Goal: Transaction & Acquisition: Purchase product/service

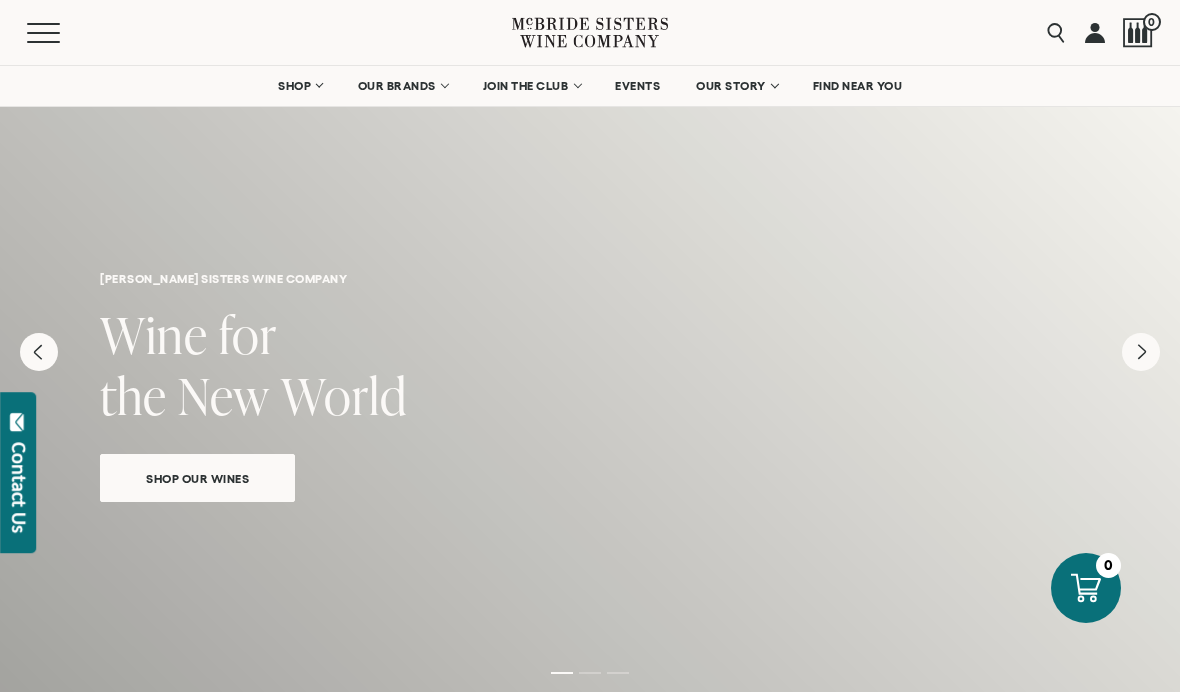
click at [300, 104] on link "SHOP" at bounding box center [300, 86] width 70 height 40
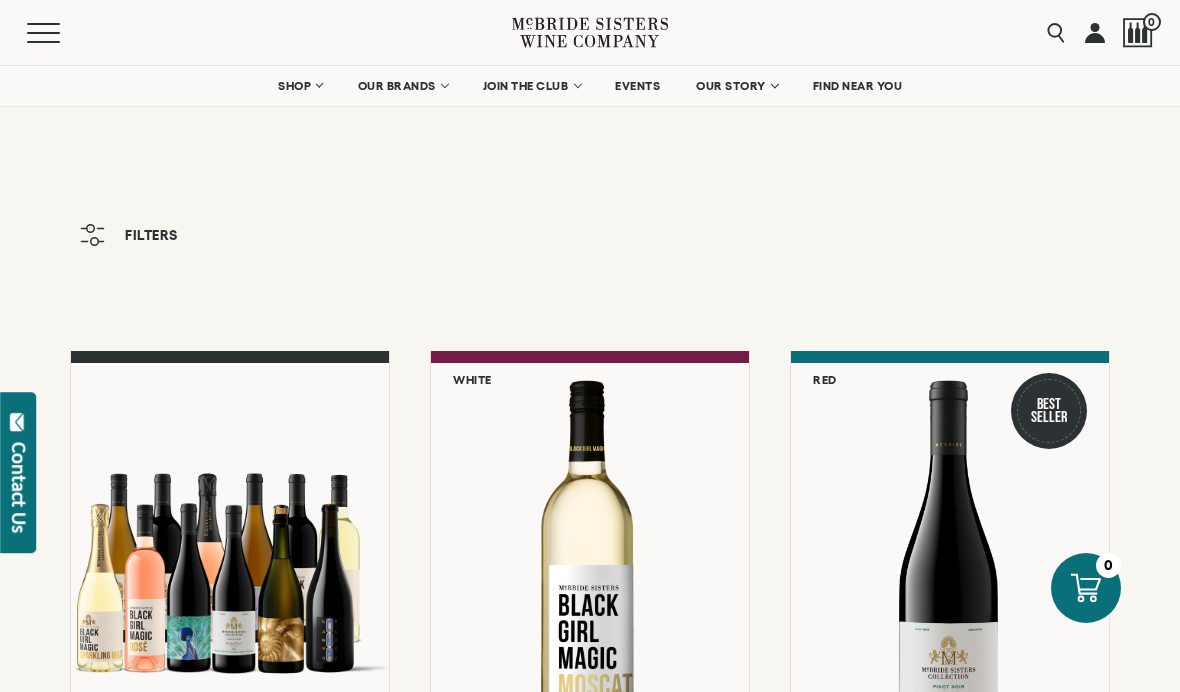
scroll to position [13, 0]
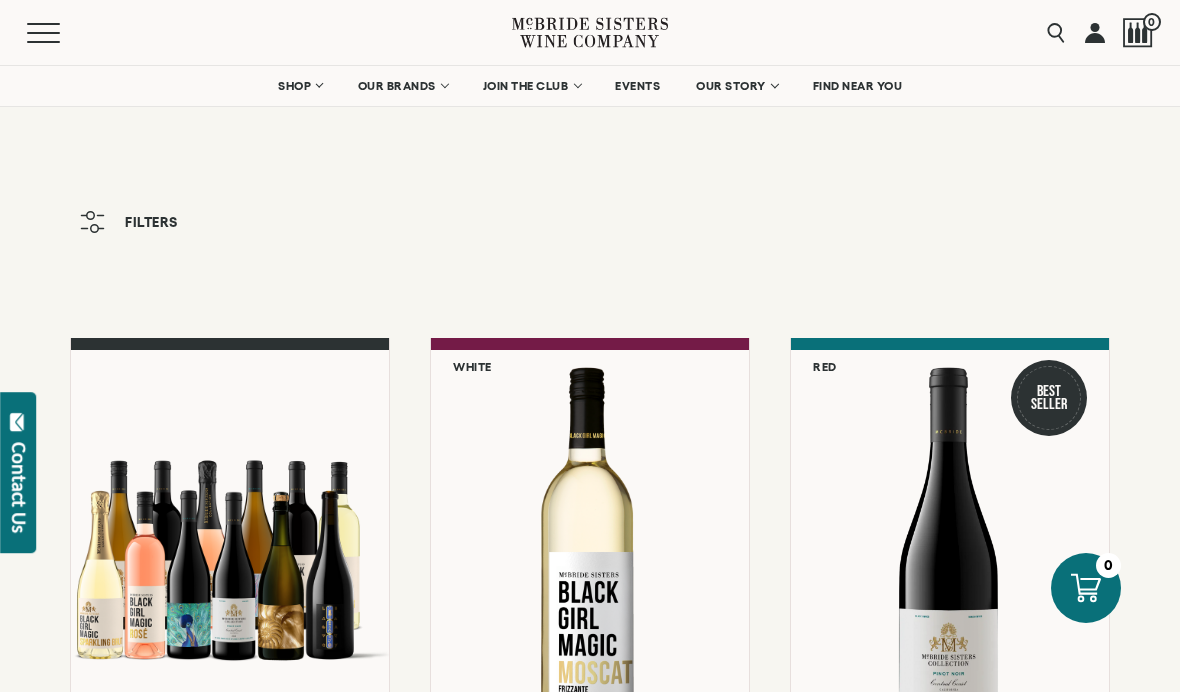
click at [101, 238] on button "Filters" at bounding box center [129, 222] width 118 height 42
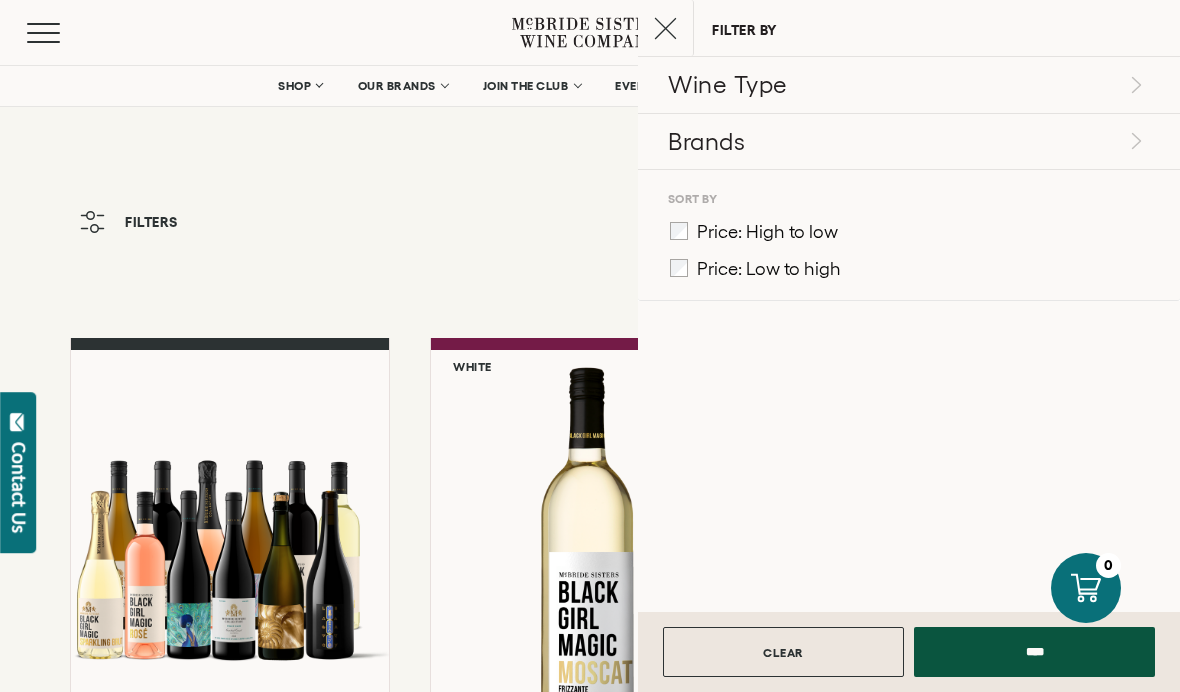
click at [423, 220] on div "Filters" at bounding box center [590, 232] width 1180 height 62
click at [575, 240] on div "Filters" at bounding box center [590, 232] width 1180 height 62
click at [1043, 677] on input "****" at bounding box center [1034, 652] width 241 height 50
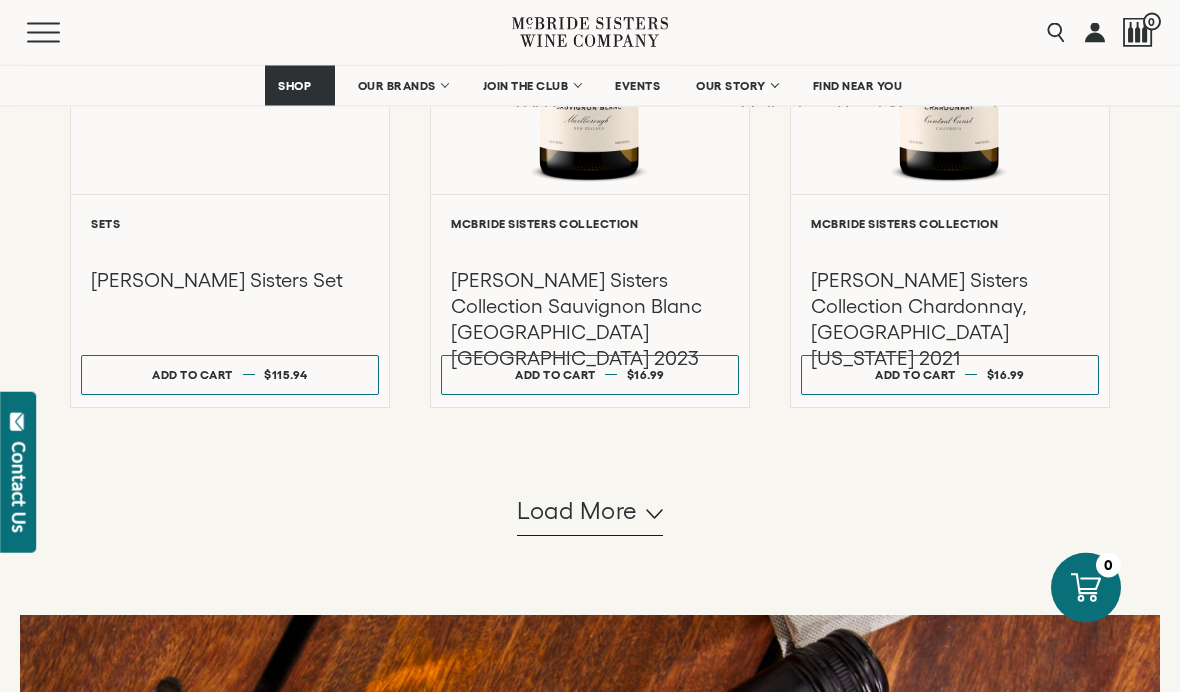
scroll to position [1926, 0]
click at [605, 536] on button "Load more" at bounding box center [590, 512] width 146 height 48
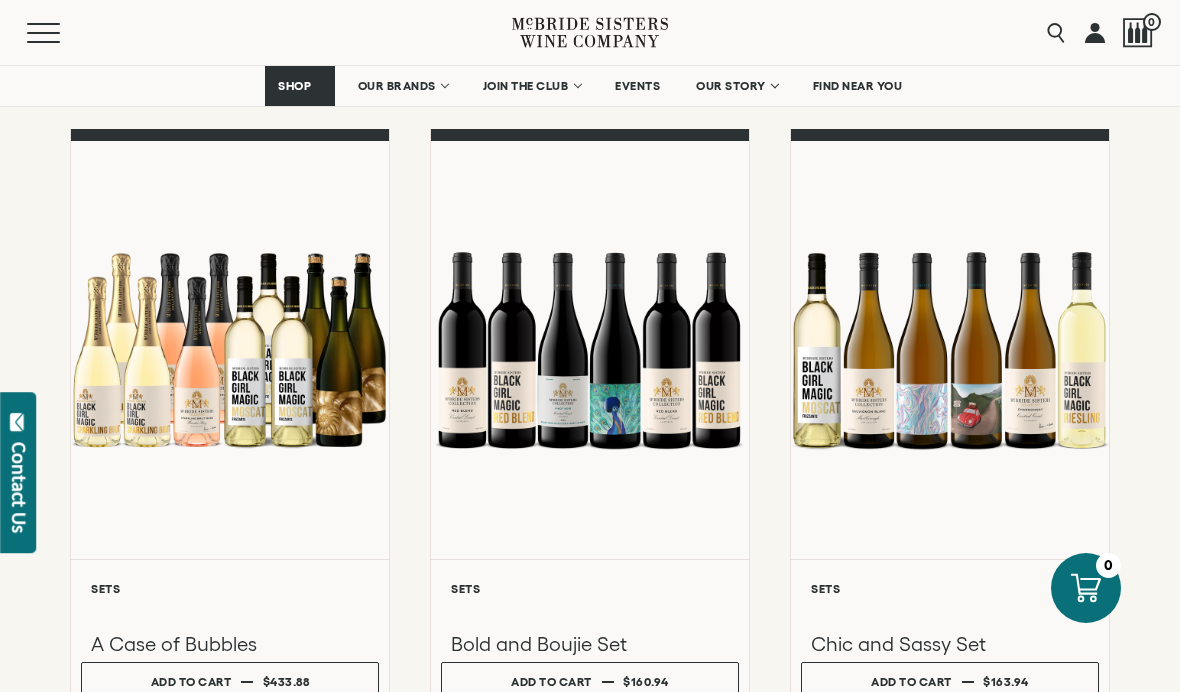
scroll to position [2243, 0]
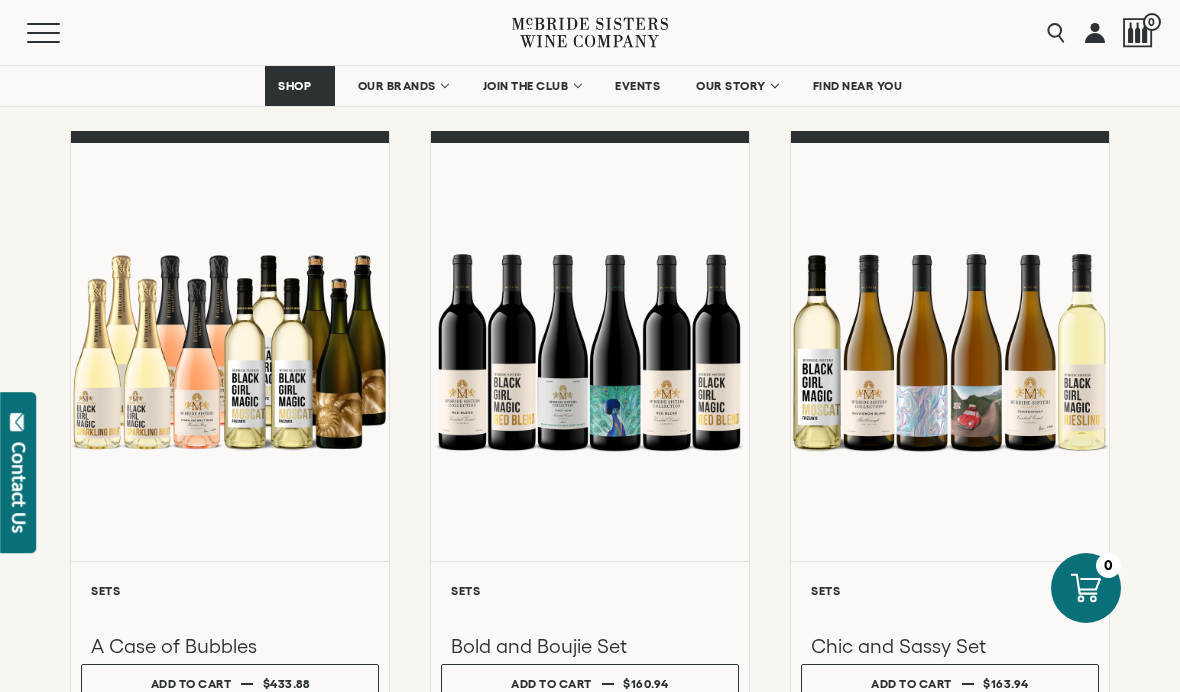
click at [992, 523] on div at bounding box center [950, 352] width 318 height 418
click at [994, 534] on div at bounding box center [950, 352] width 318 height 418
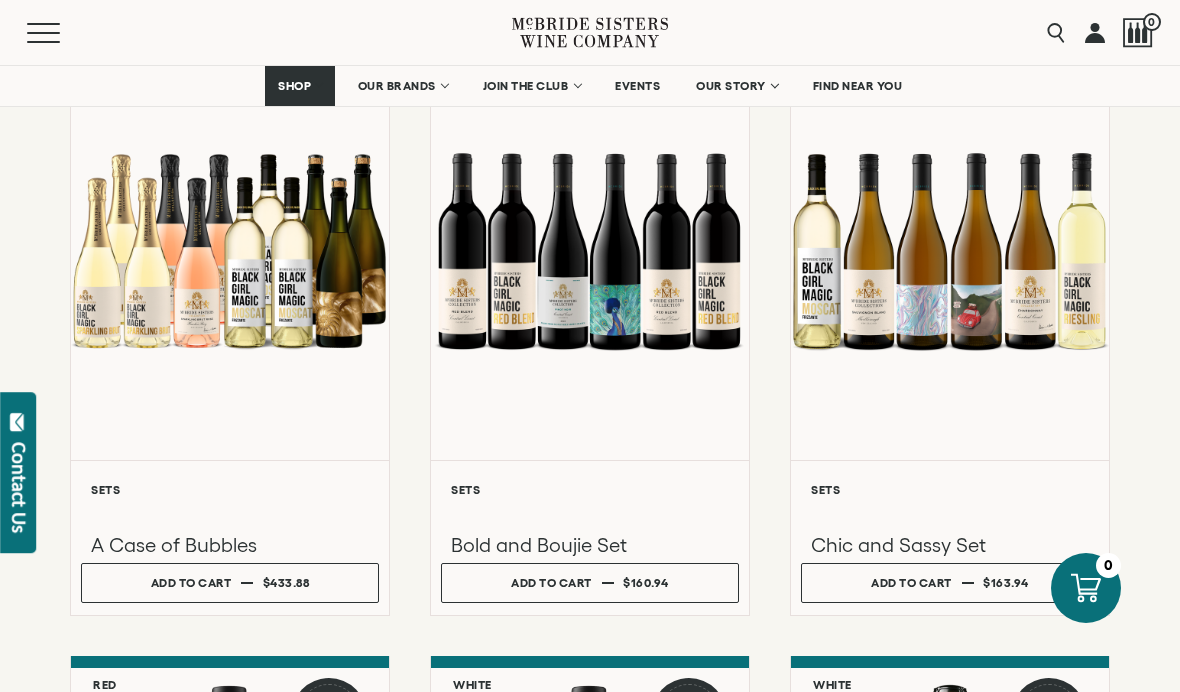
scroll to position [2339, 0]
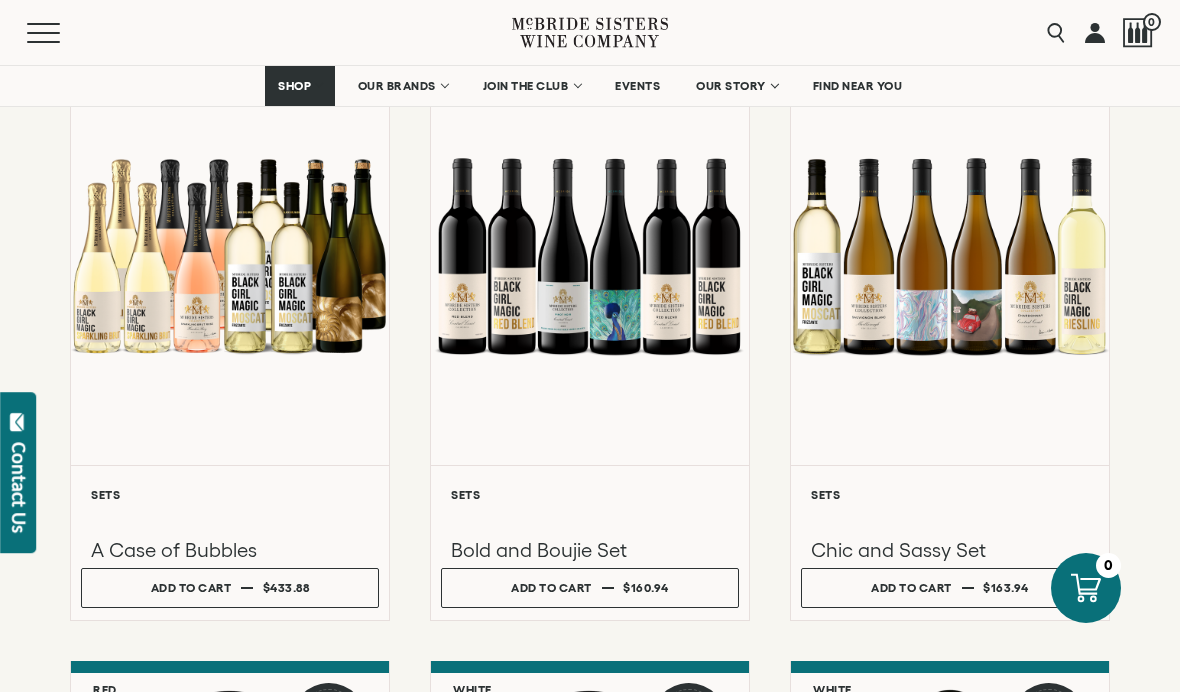
click at [670, 343] on div at bounding box center [590, 256] width 318 height 418
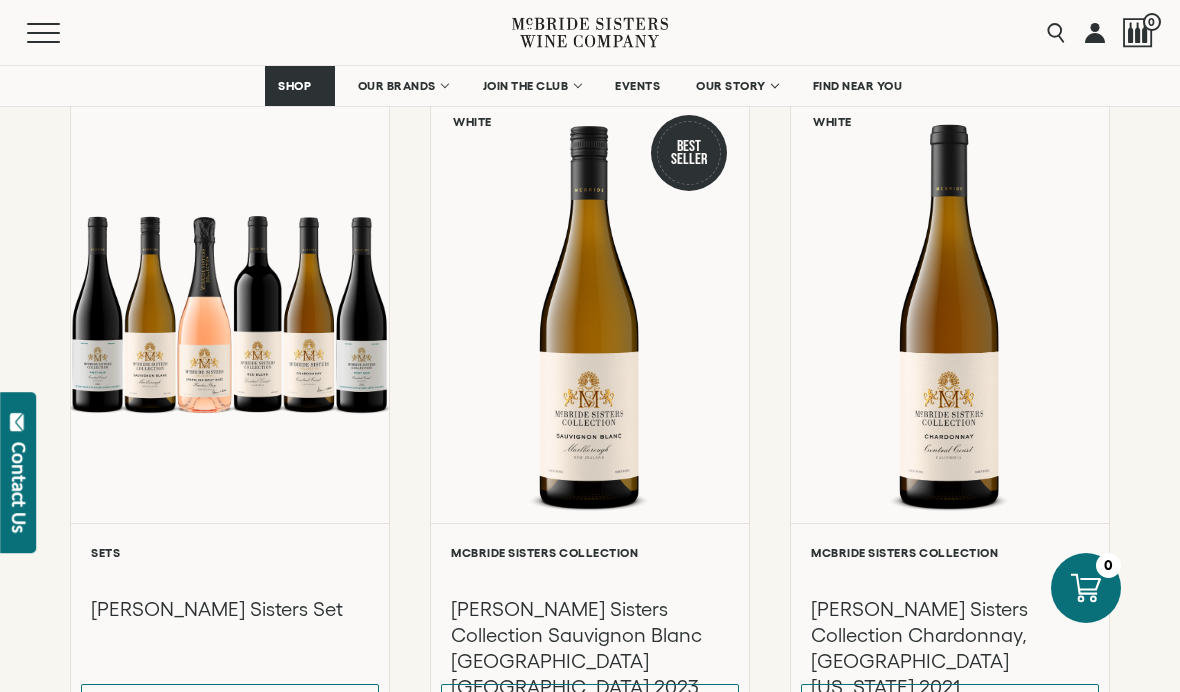
scroll to position [1604, 0]
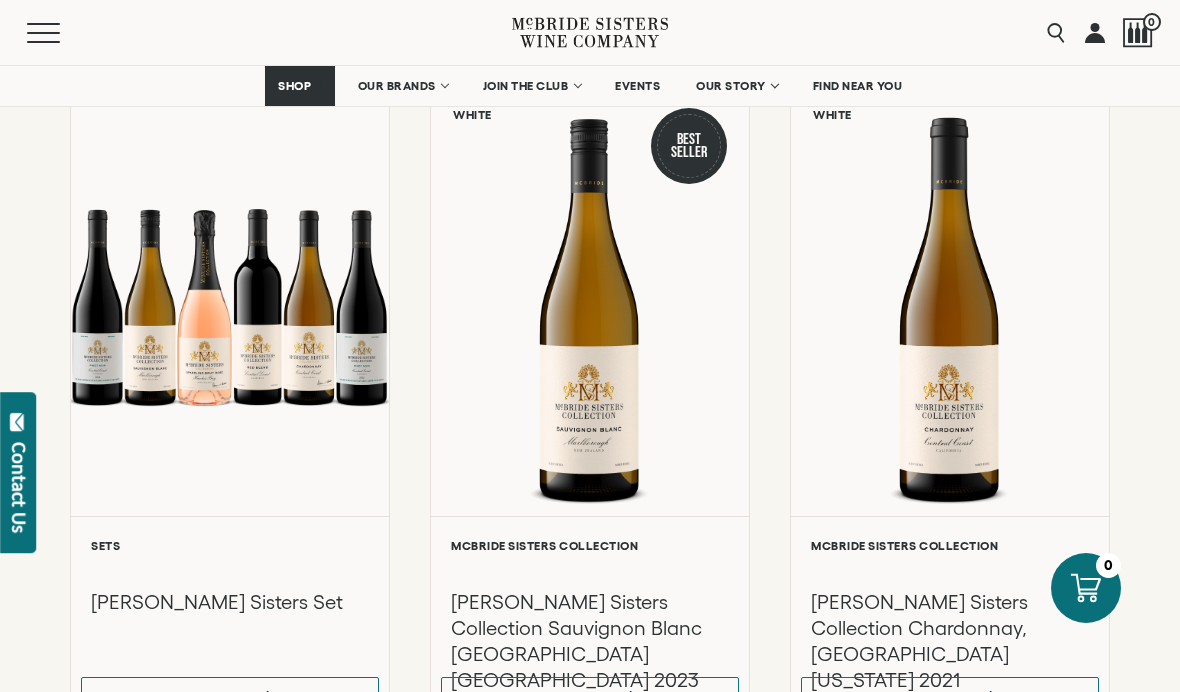
click at [274, 450] on div at bounding box center [230, 307] width 318 height 418
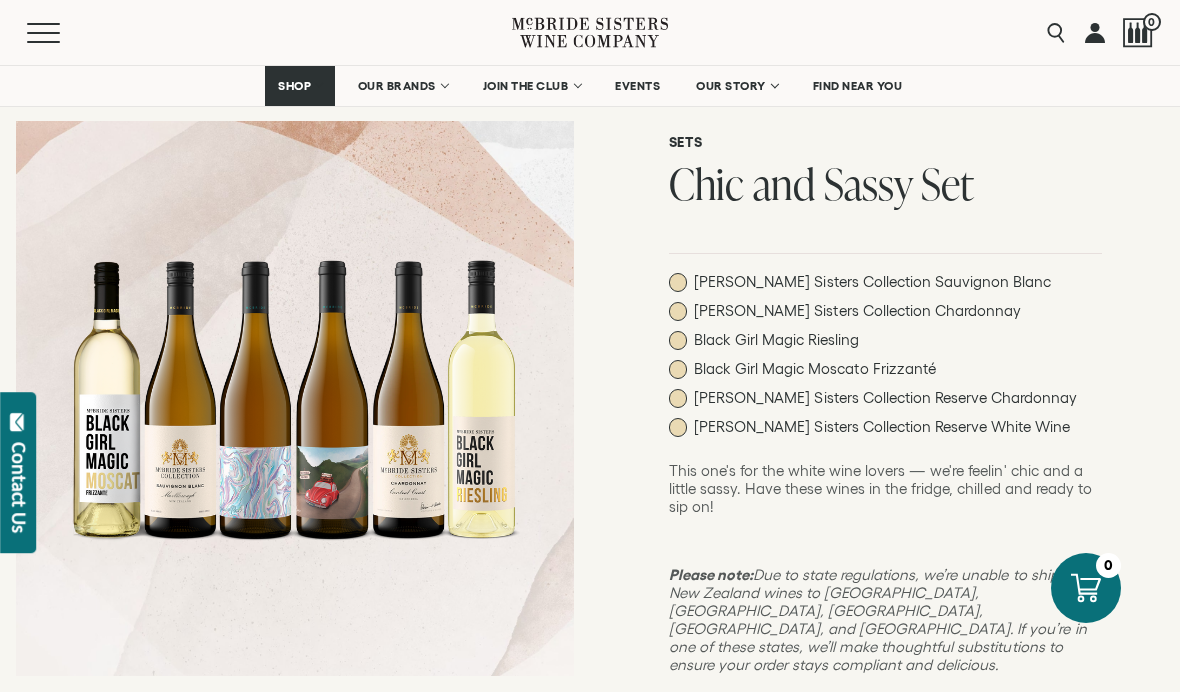
scroll to position [150, 0]
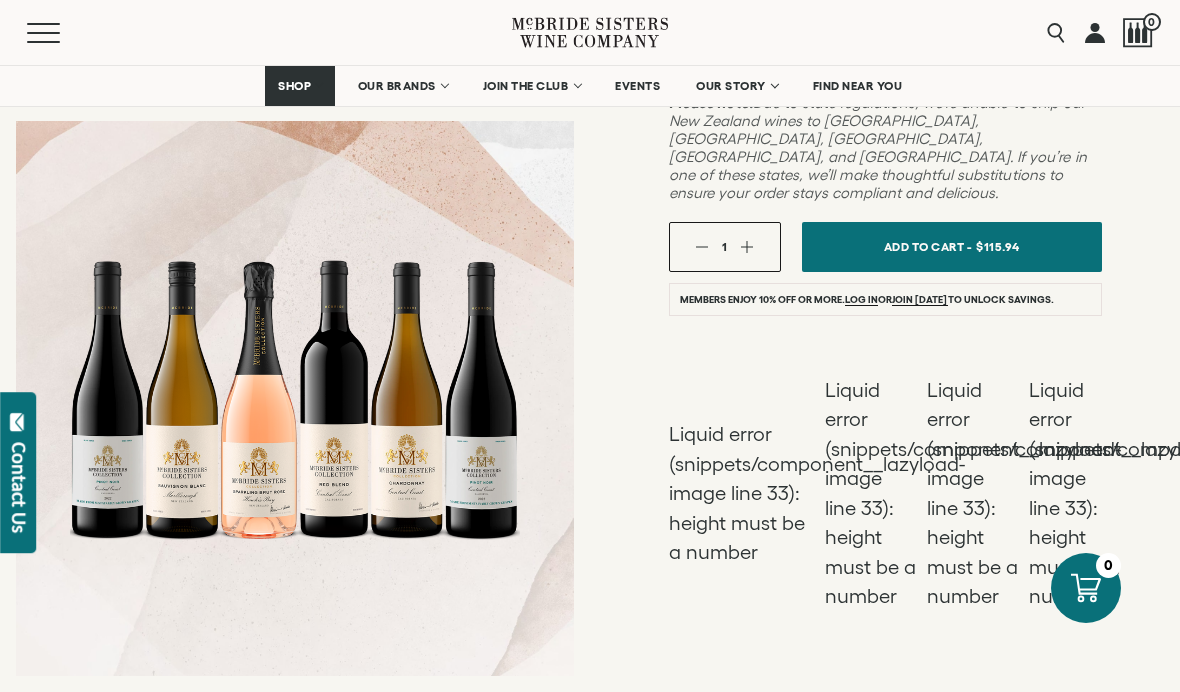
scroll to position [574, 0]
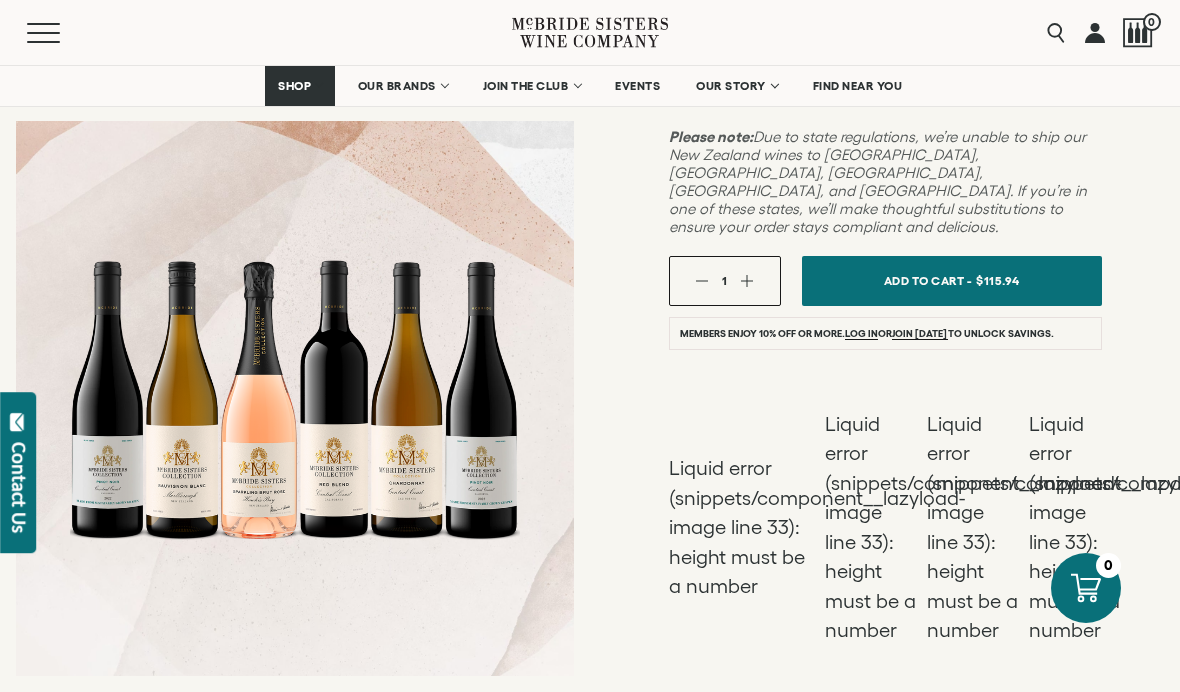
click at [917, 266] on span "Add To Cart -" at bounding box center [928, 280] width 88 height 29
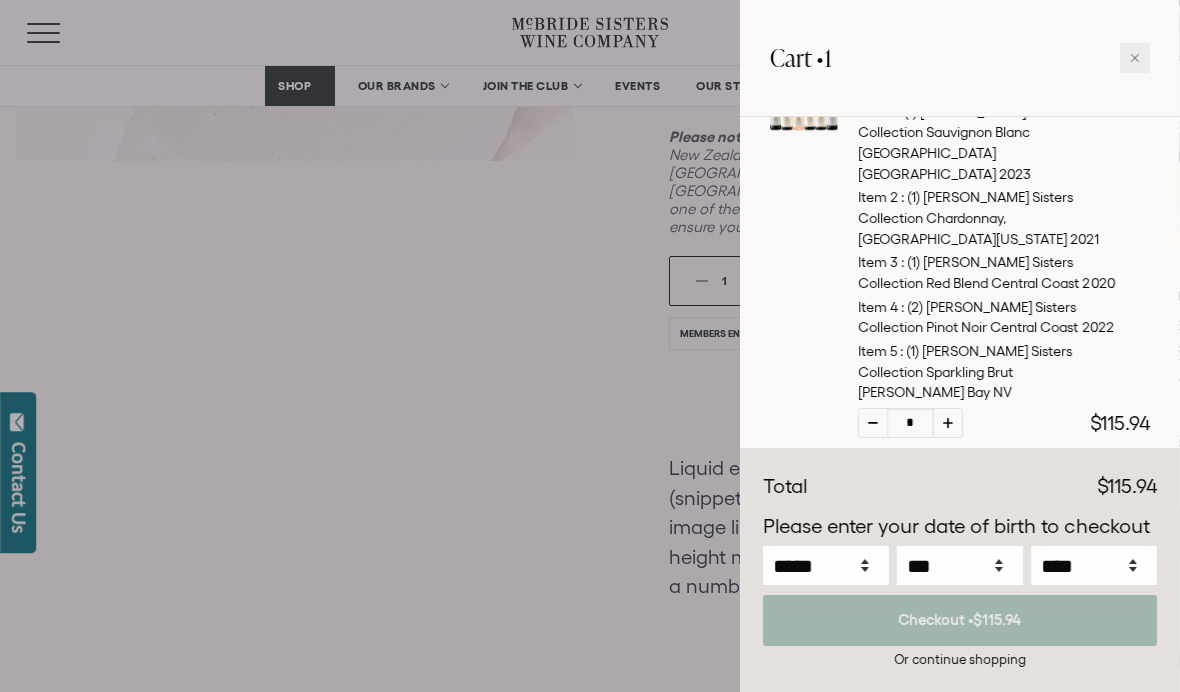
scroll to position [262, 0]
click at [5, 398] on div at bounding box center [590, 346] width 1180 height 692
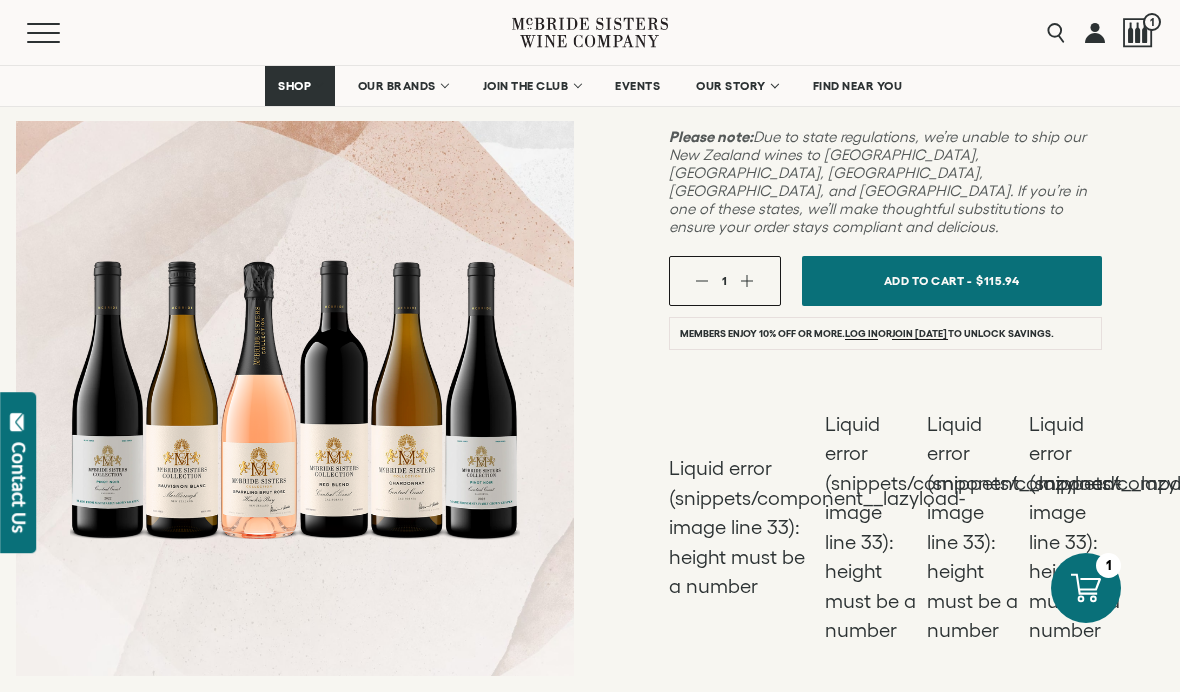
click at [1076, 581] on icon at bounding box center [1086, 588] width 30 height 30
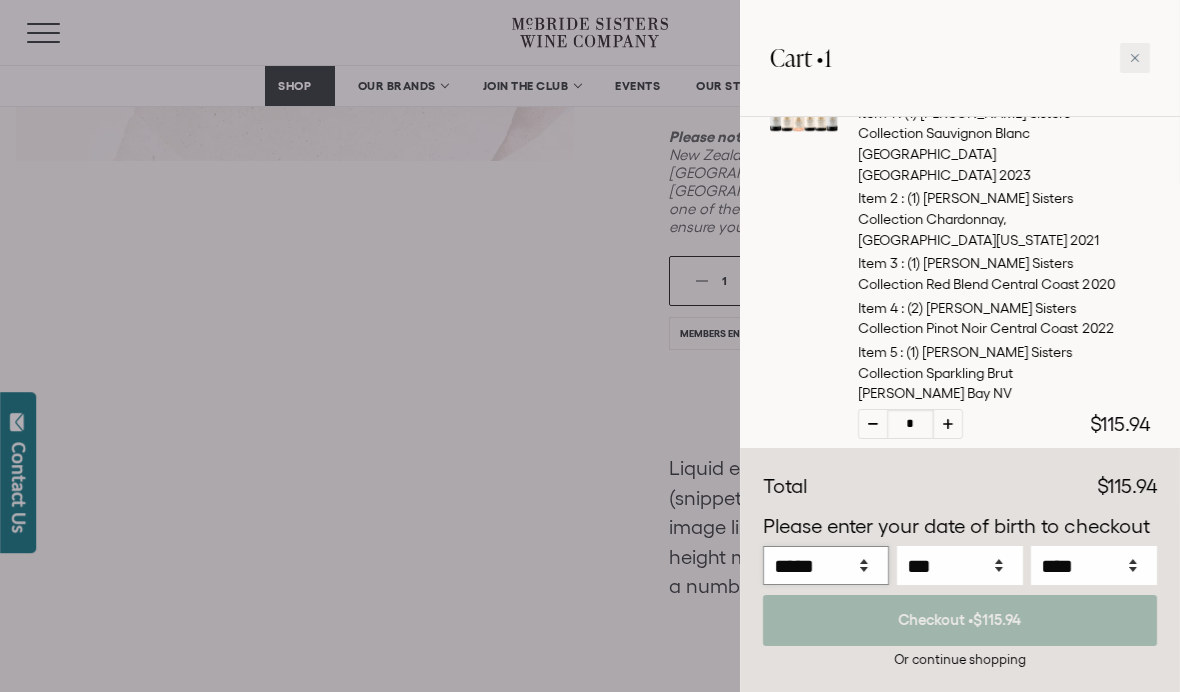
click at [830, 564] on select "***** *** *** *** *** *** *** *** *** *** *** *** ***" at bounding box center [826, 565] width 126 height 39
select select "*"
click at [964, 557] on select "*** * * * * * * * * * ** ** ** ** ** ** ** ** ** ** ** ** ** ** ** ** ** ** ** …" at bounding box center [960, 565] width 126 height 39
select select "*"
click at [1104, 569] on select "**** **** **** **** **** **** **** **** **** **** **** **** **** **** **** ****…" at bounding box center [1094, 565] width 126 height 39
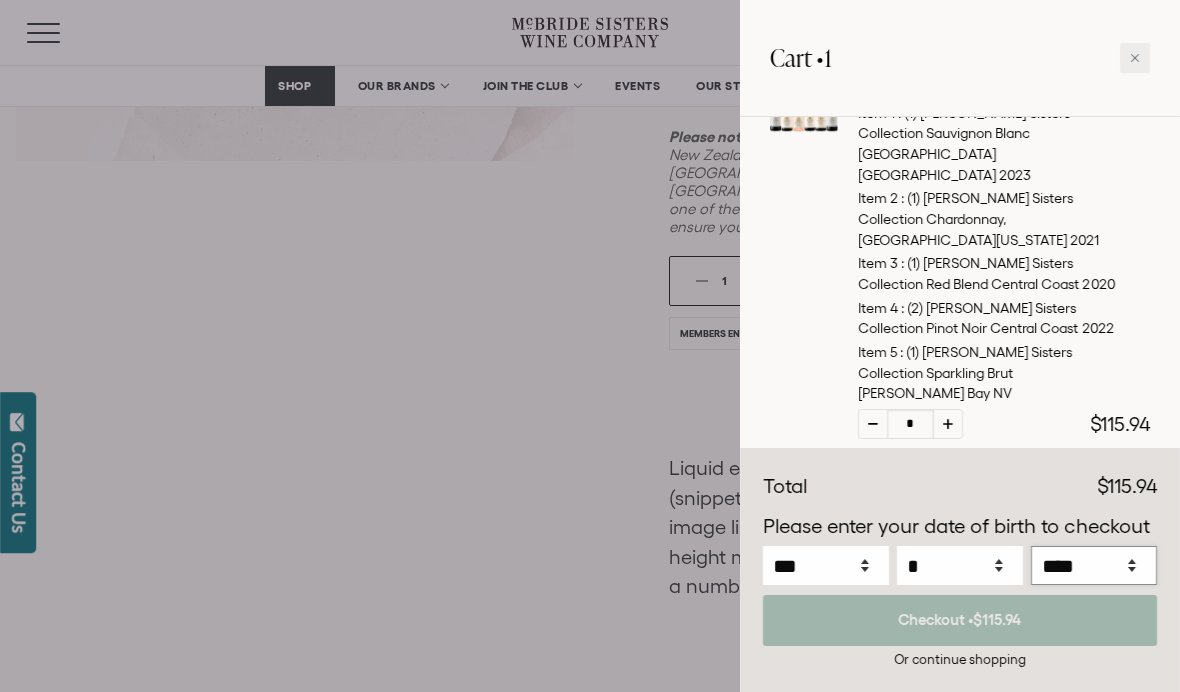
select select "****"
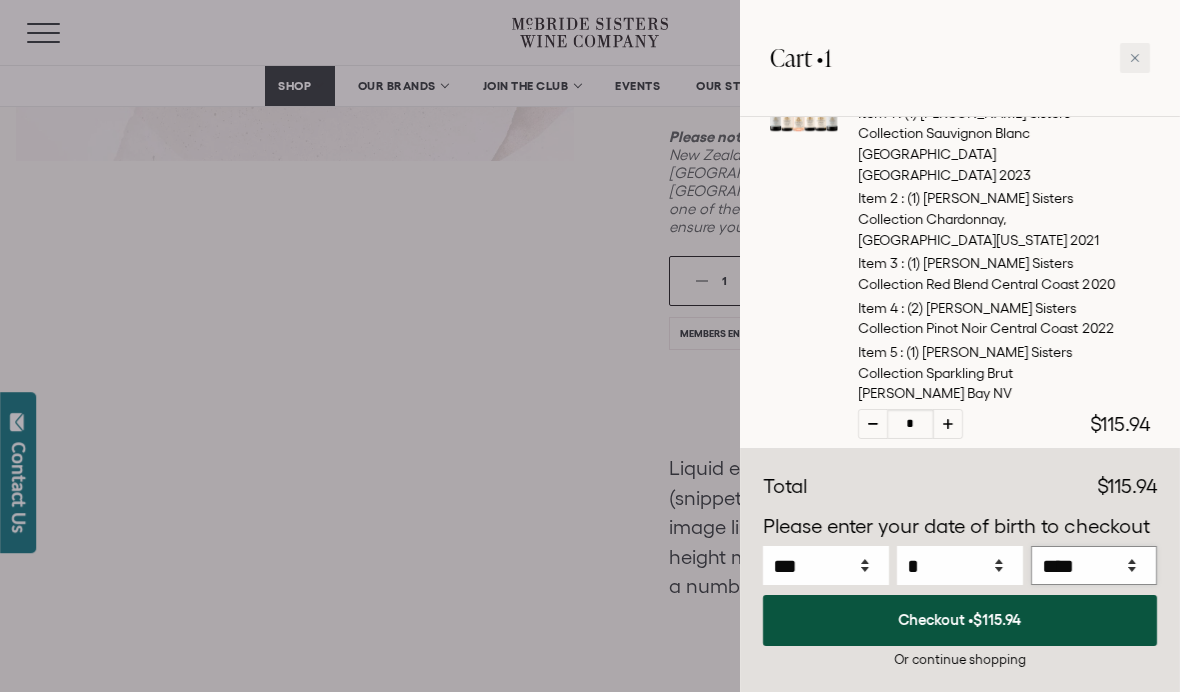
scroll to position [234, 0]
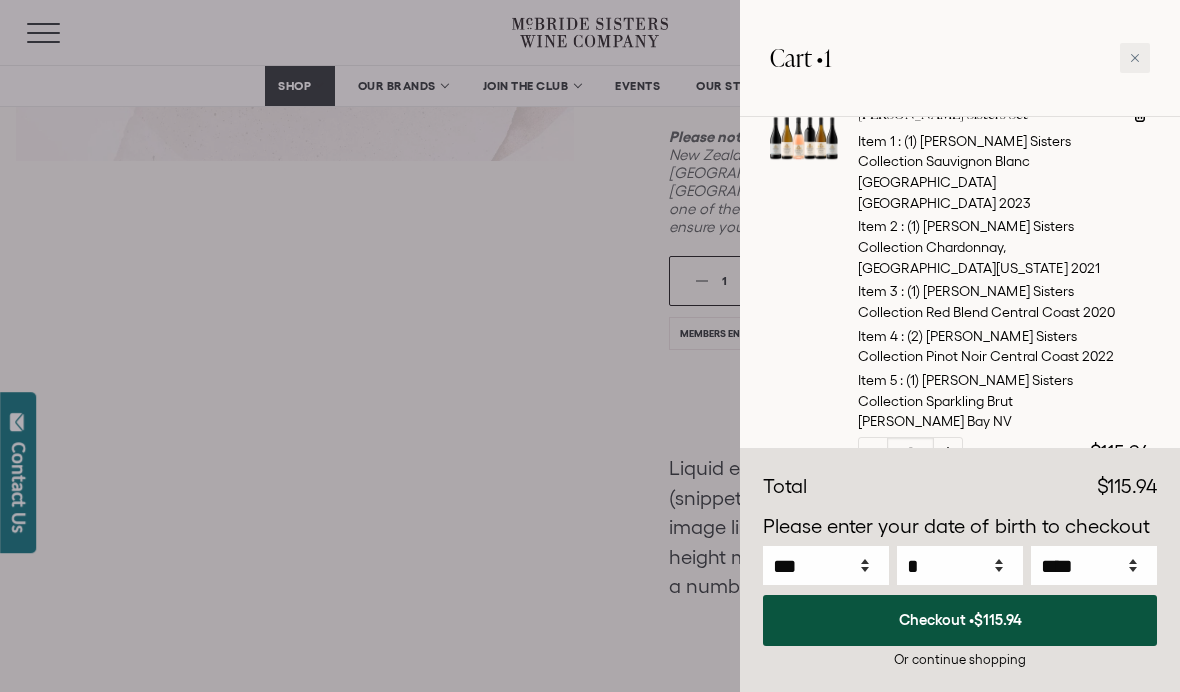
click at [985, 619] on span "$115.94" at bounding box center [998, 619] width 48 height 17
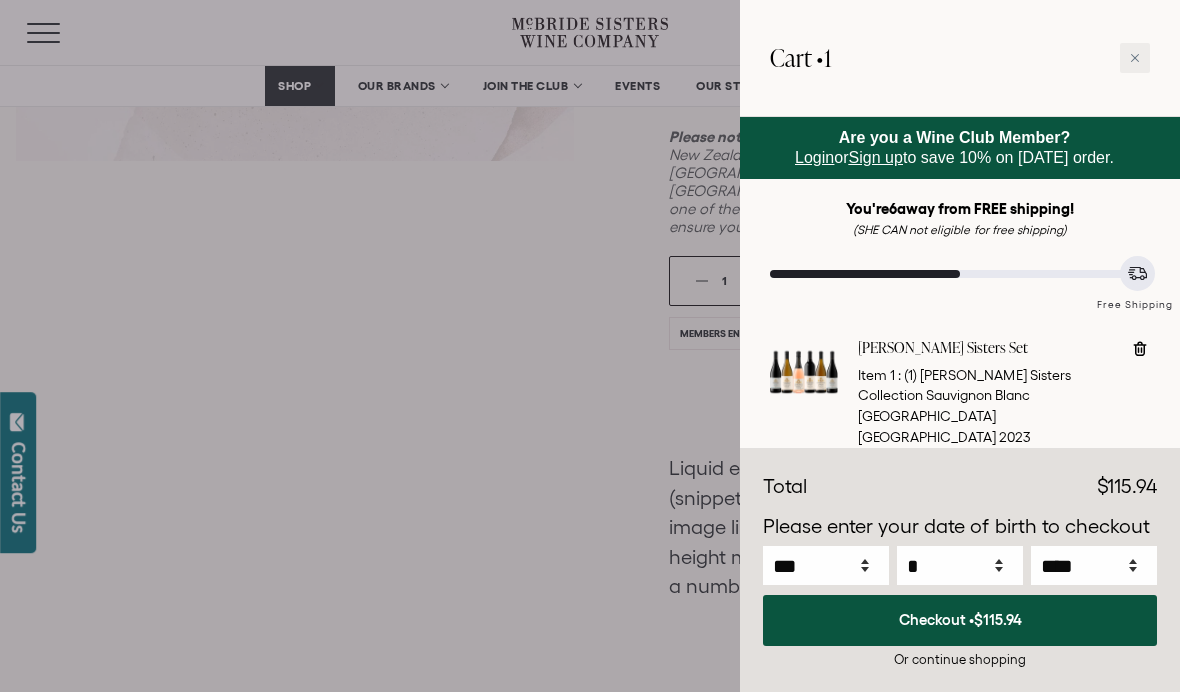
scroll to position [0, 0]
